Goal: Find specific page/section: Find specific page/section

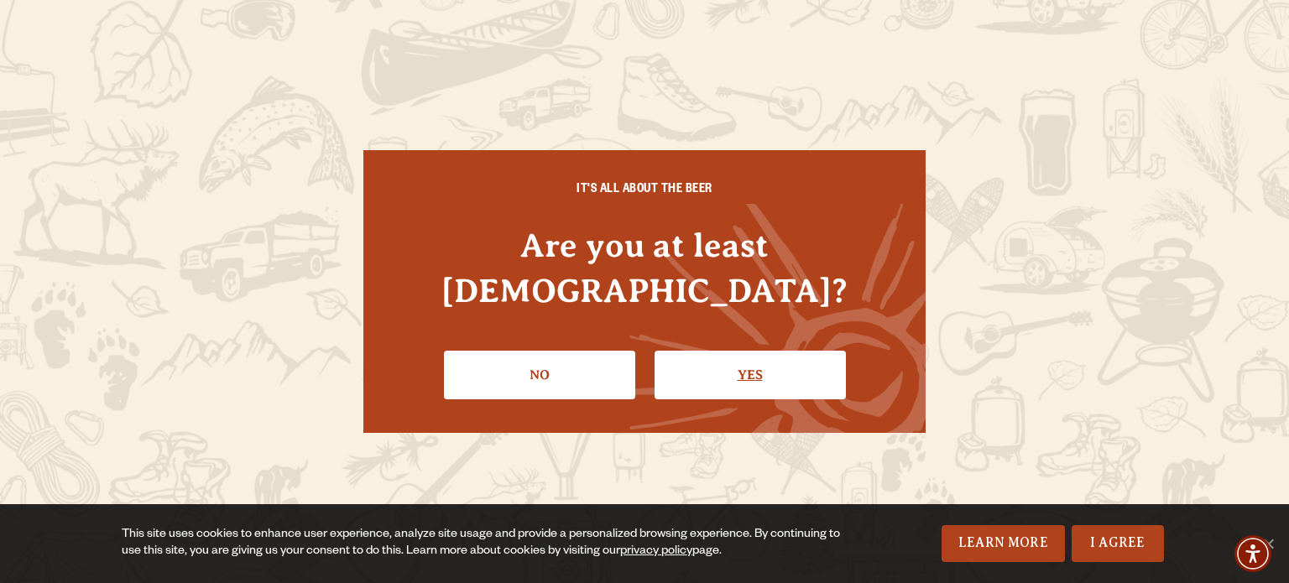
click at [720, 362] on link "Yes" at bounding box center [750, 375] width 191 height 49
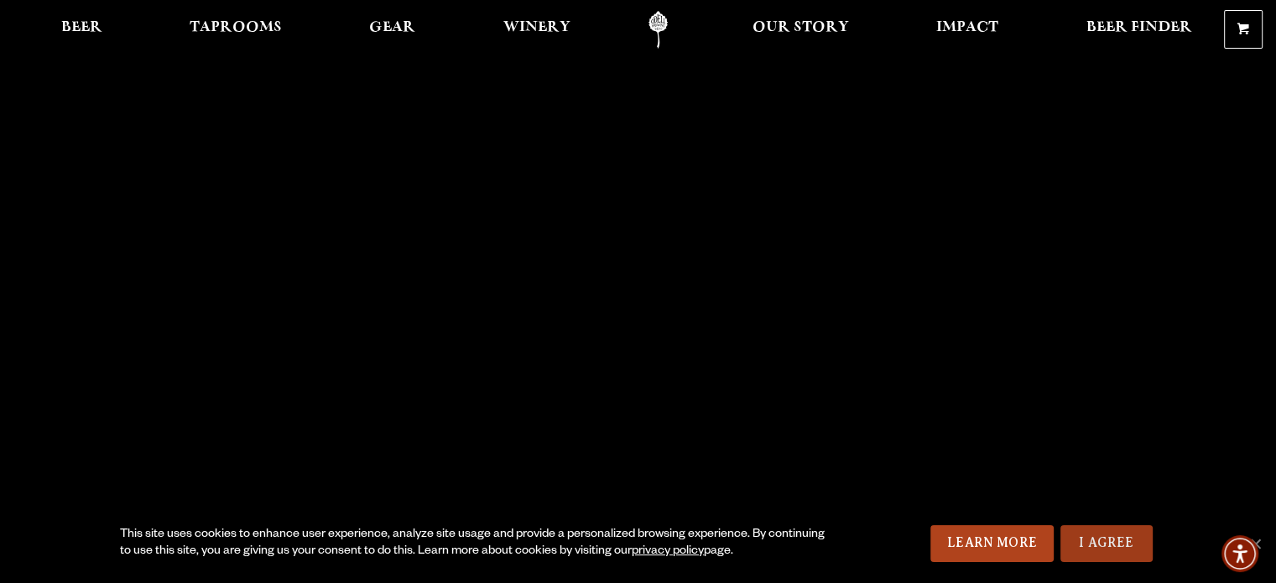
click at [1115, 536] on link "I Agree" at bounding box center [1107, 543] width 92 height 37
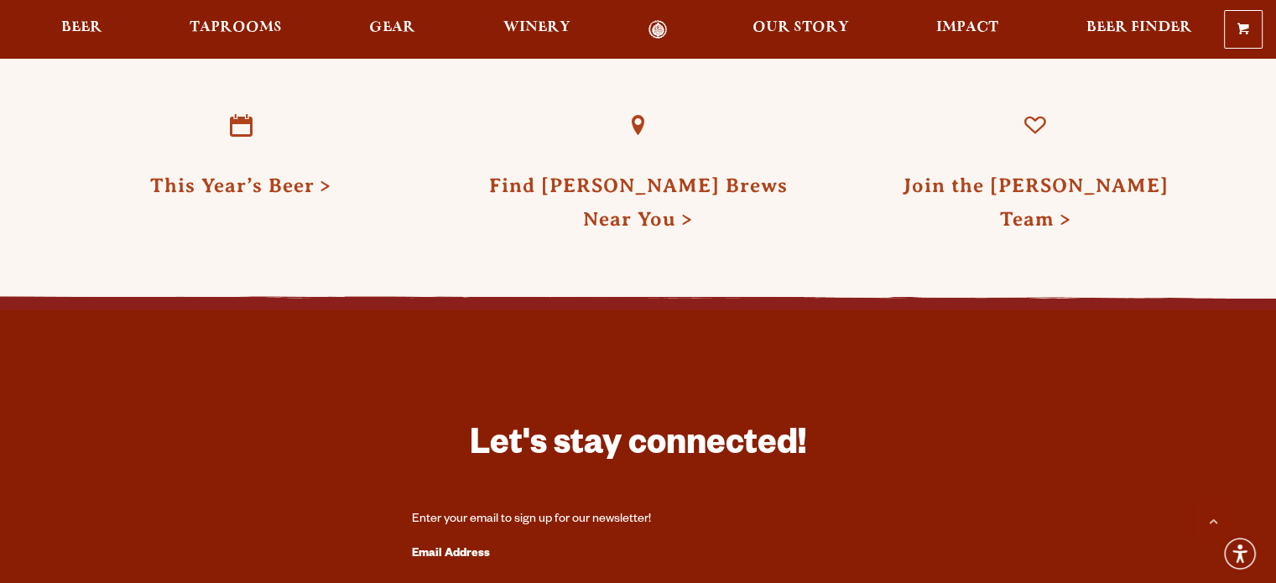
scroll to position [4438, 0]
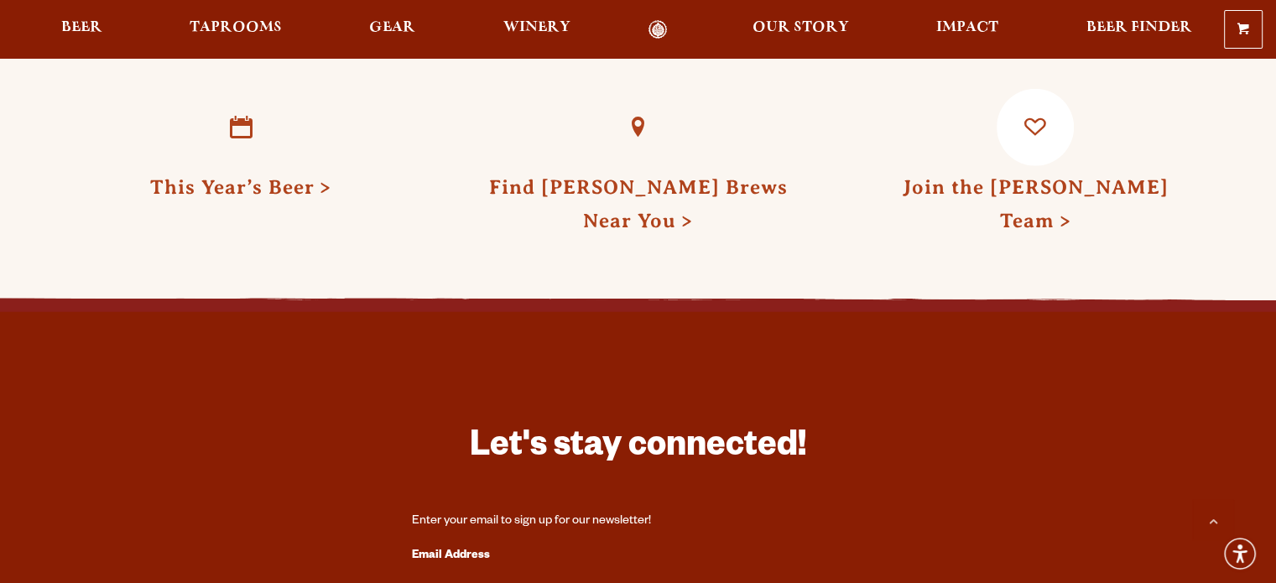
click at [1024, 176] on link "Join the [PERSON_NAME] Team" at bounding box center [1035, 203] width 266 height 55
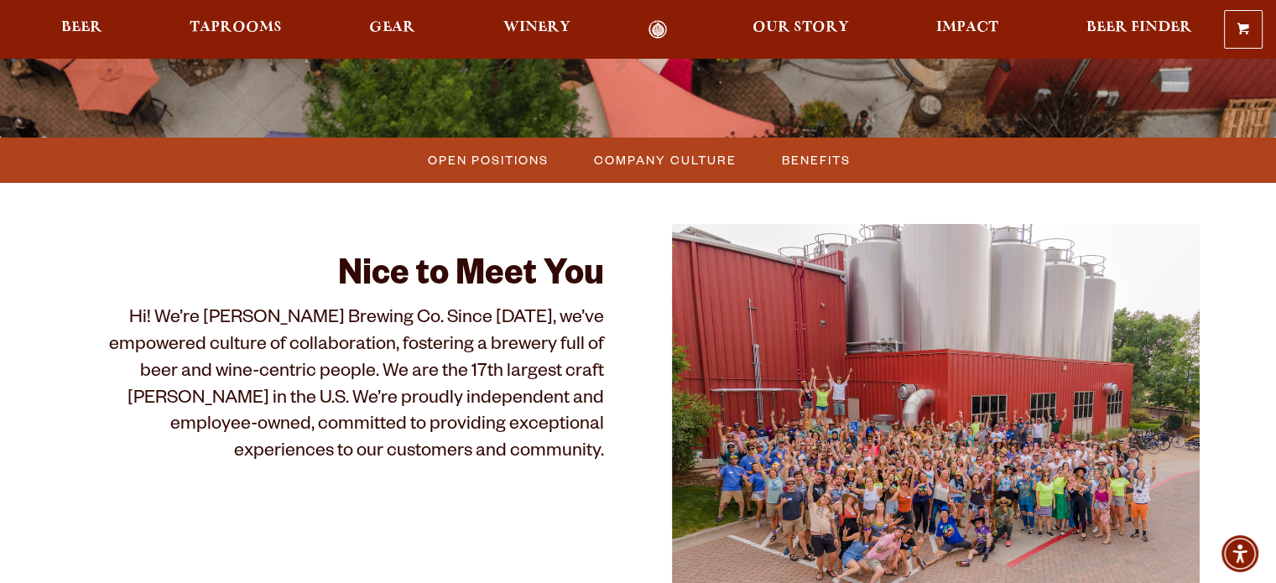
scroll to position [415, 0]
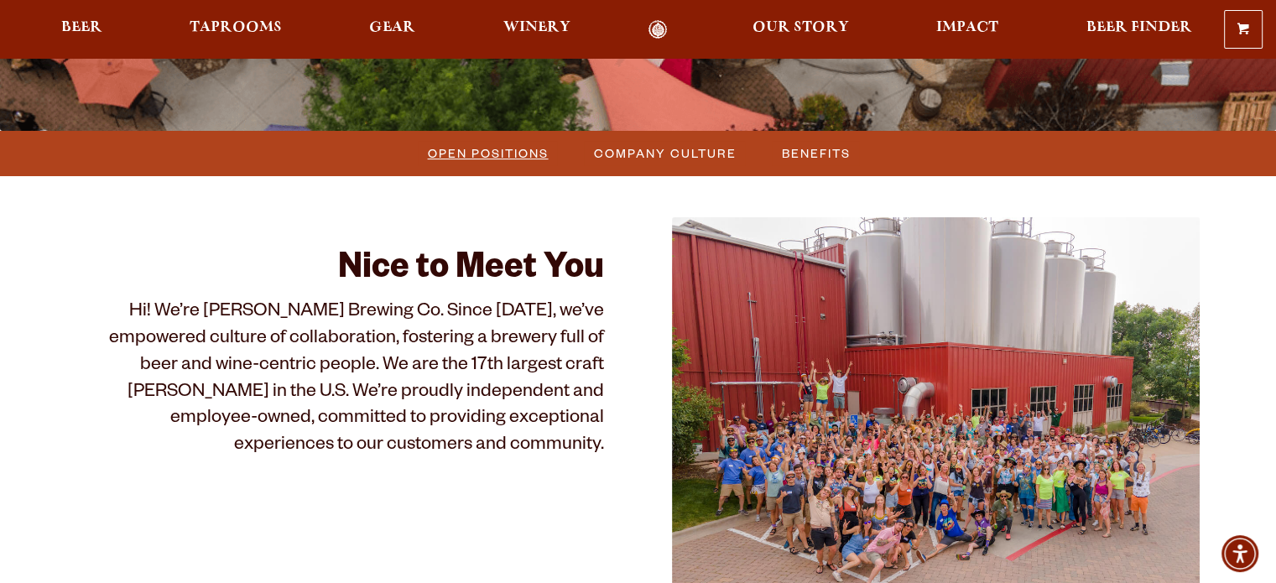
click at [524, 146] on span "Open Positions" at bounding box center [488, 153] width 121 height 24
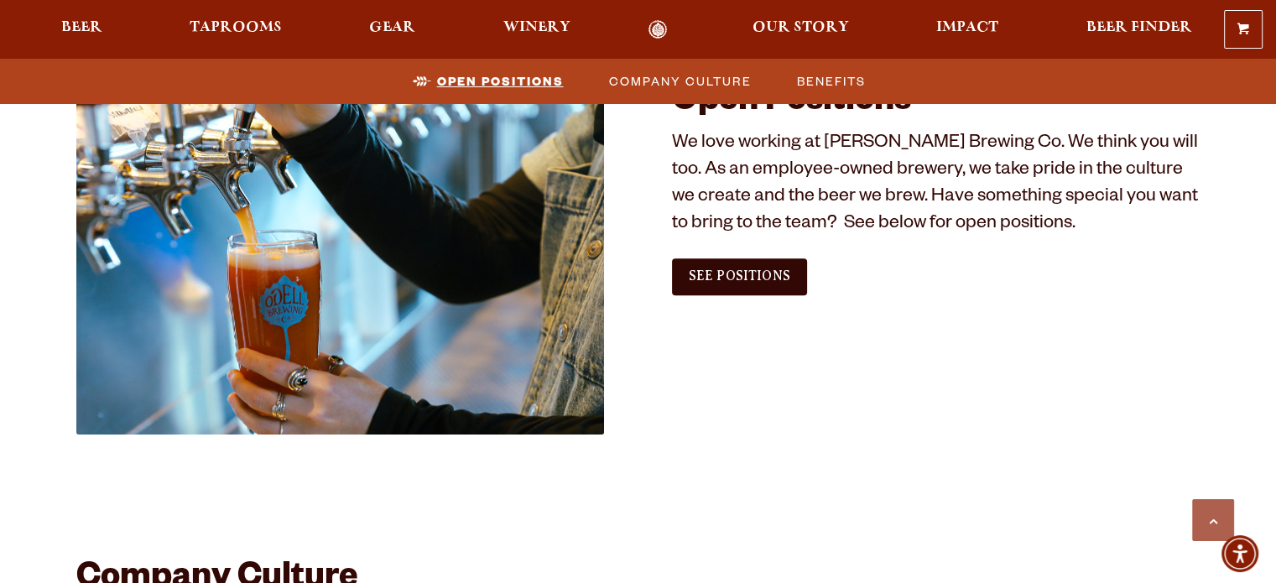
scroll to position [1021, 0]
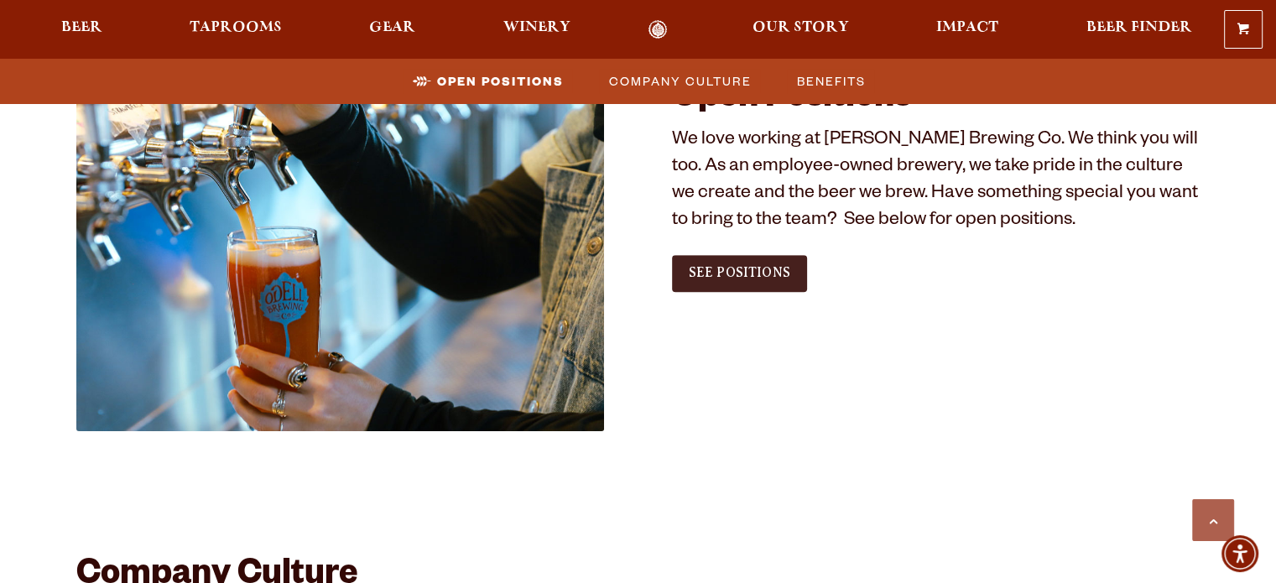
click at [762, 280] on span "See Positions" at bounding box center [740, 272] width 102 height 15
